Goal: Information Seeking & Learning: Learn about a topic

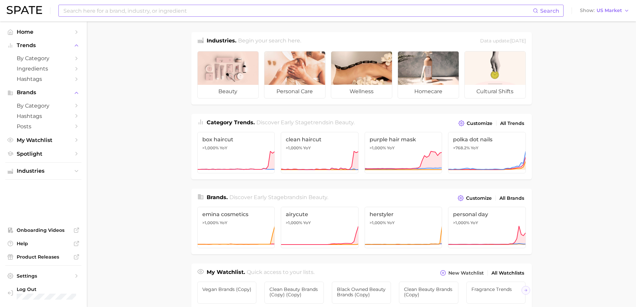
click at [85, 12] on input at bounding box center [298, 10] width 470 height 11
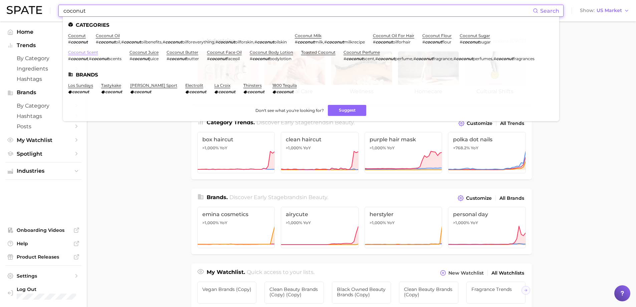
type input "coconut"
click at [86, 52] on link "coconut scent" at bounding box center [83, 52] width 30 height 5
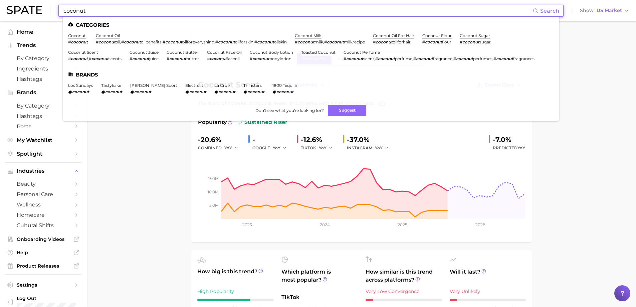
click at [120, 14] on input "coconut" at bounding box center [298, 10] width 470 height 11
click at [366, 52] on link "coconut perfume" at bounding box center [362, 52] width 36 height 5
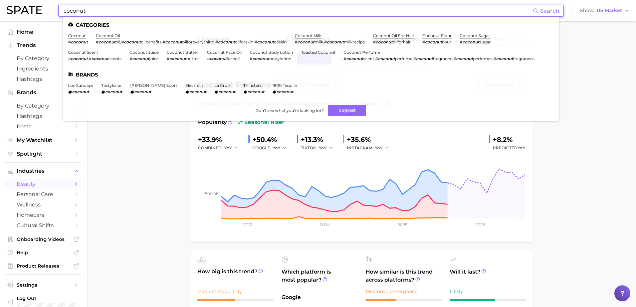
drag, startPoint x: 187, startPoint y: 12, endPoint x: 61, endPoint y: -15, distance: 128.2
click at [61, 0] on html "coconut Search Categories coconut # coconut coconut oil # coconut oil , # cocon…" at bounding box center [318, 153] width 636 height 307
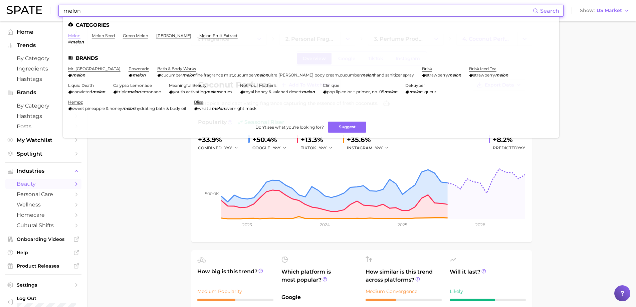
type input "melon"
click at [70, 35] on link "melon" at bounding box center [74, 35] width 12 height 5
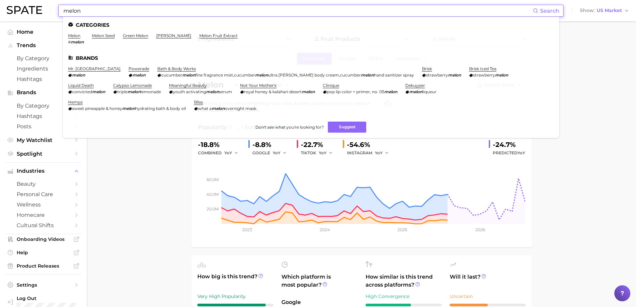
click at [89, 8] on input "melon" at bounding box center [298, 10] width 470 height 11
